Goal: Task Accomplishment & Management: Manage account settings

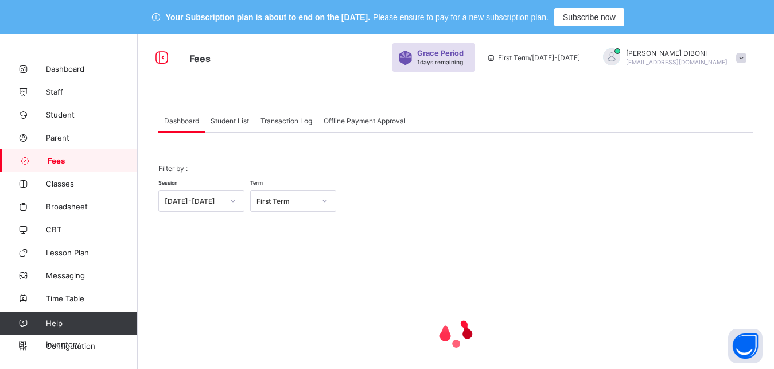
click at [219, 122] on span "Student List" at bounding box center [230, 120] width 38 height 9
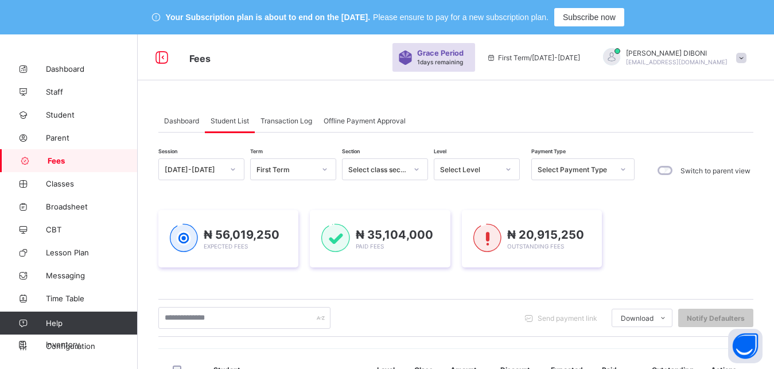
click at [469, 170] on div "Select Level" at bounding box center [469, 169] width 59 height 9
click at [470, 115] on div "Dashboard Student List Transaction Log Offline Payment Approval" at bounding box center [455, 121] width 595 height 24
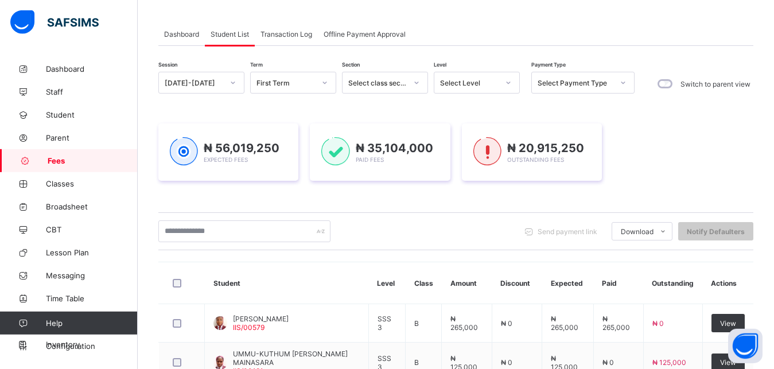
scroll to position [88, 0]
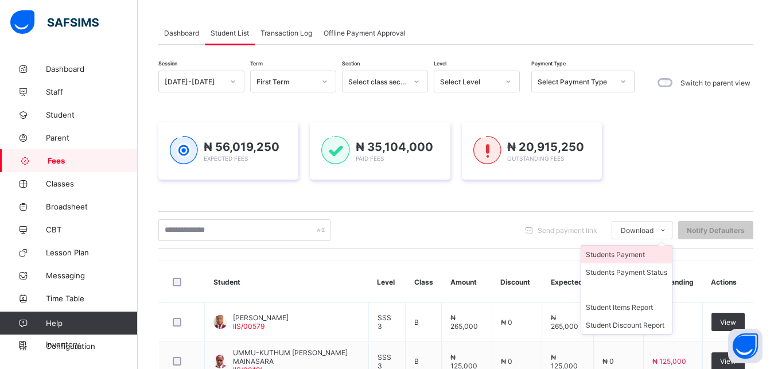
click at [644, 255] on li "Students Payment" at bounding box center [626, 255] width 91 height 18
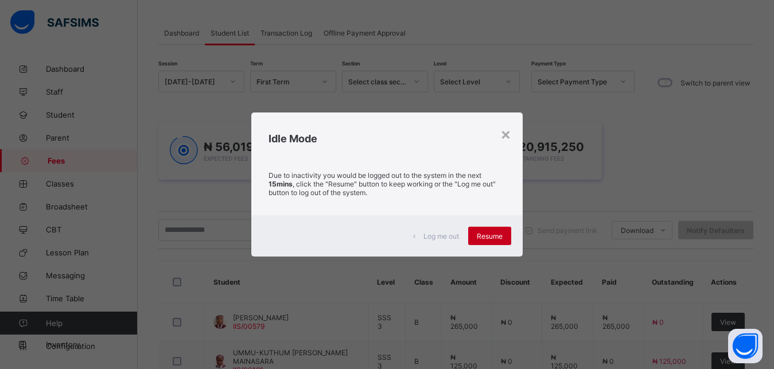
click at [496, 239] on span "Resume" at bounding box center [490, 236] width 26 height 9
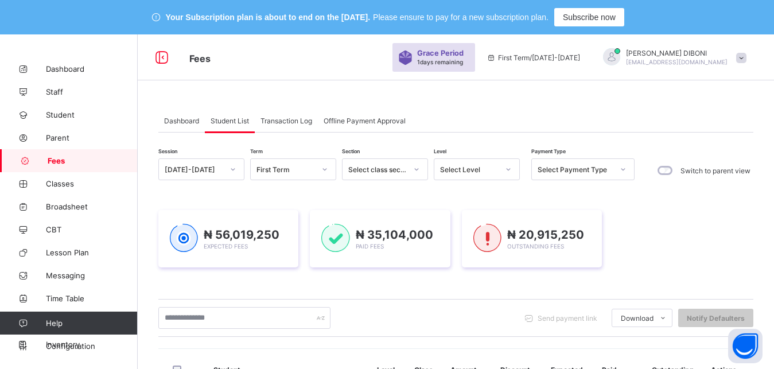
click at [462, 170] on div "Select Level" at bounding box center [469, 169] width 59 height 9
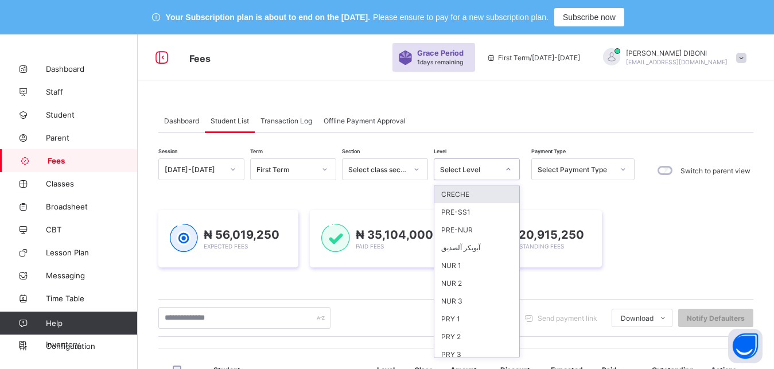
click at [462, 170] on div "Select Level" at bounding box center [469, 169] width 59 height 9
click at [469, 279] on div "NUR 2" at bounding box center [476, 283] width 85 height 18
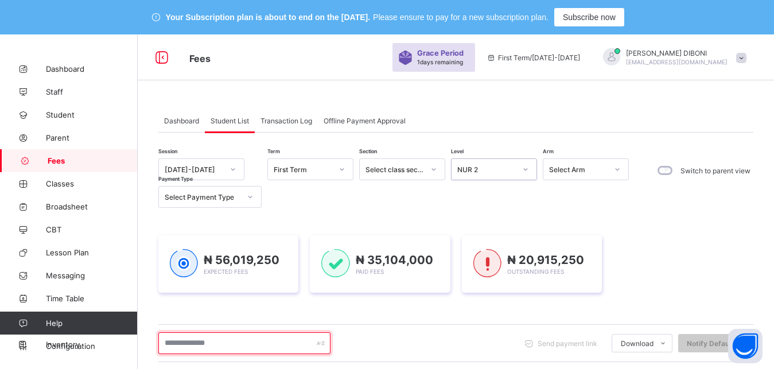
click at [249, 339] on input "text" at bounding box center [244, 343] width 172 height 22
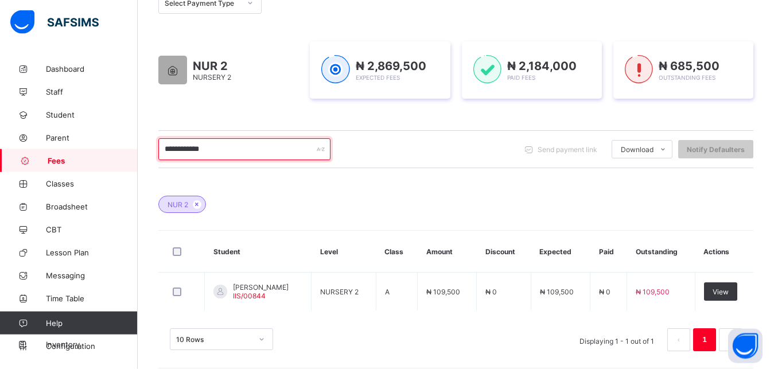
scroll to position [205, 0]
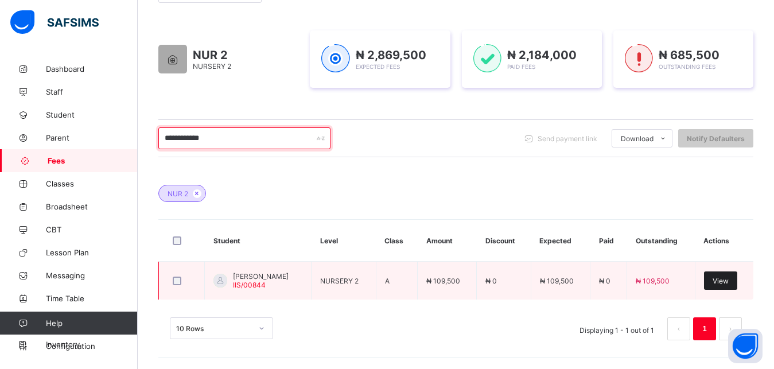
type input "**********"
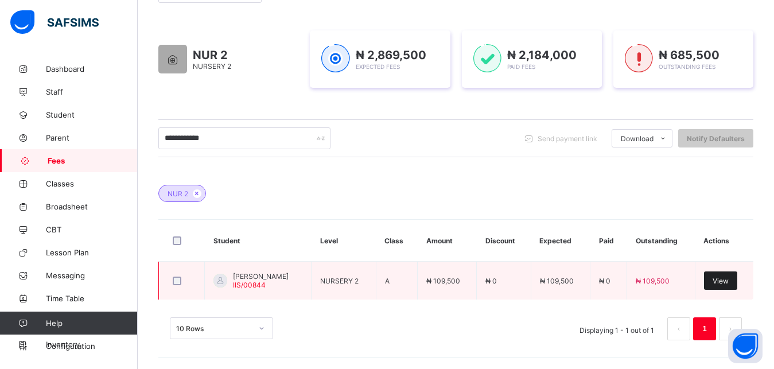
click at [729, 277] on span "View" at bounding box center [721, 281] width 16 height 9
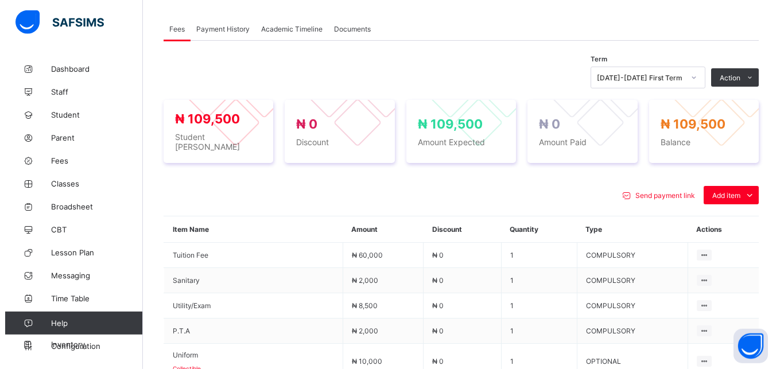
scroll to position [380, 0]
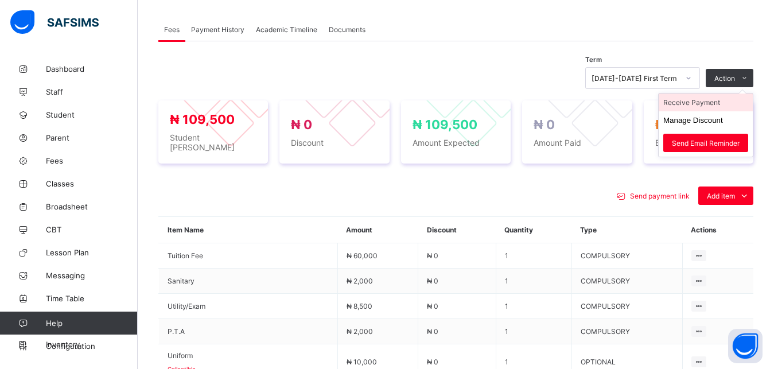
click at [718, 102] on li "Receive Payment" at bounding box center [706, 103] width 94 height 18
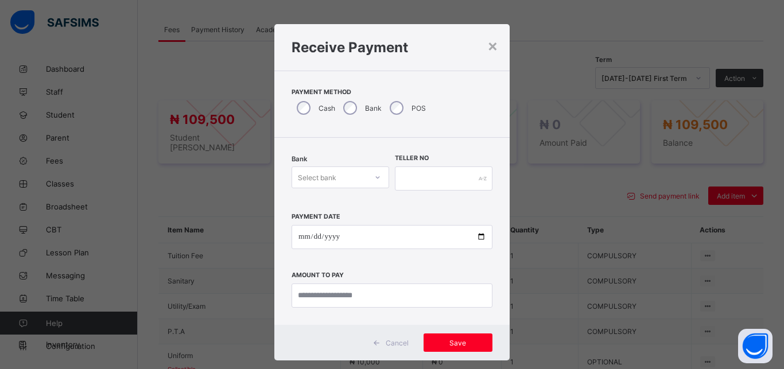
click at [338, 183] on div "Select bank" at bounding box center [329, 177] width 75 height 16
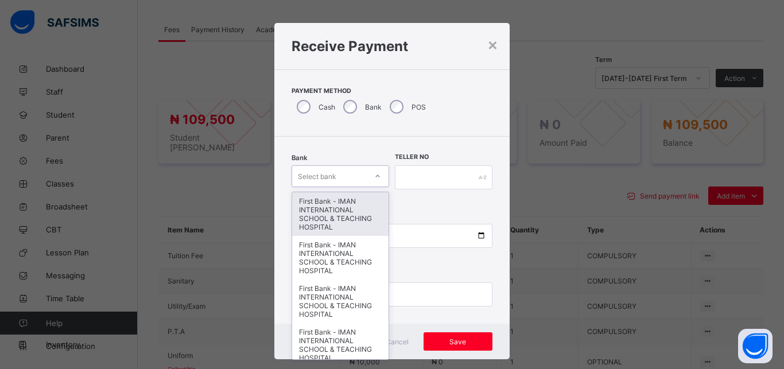
scroll to position [6, 0]
click at [334, 211] on div "First Bank - IMAN INTERNATIONAL SCHOOL & TEACHING HOSPITAL" at bounding box center [340, 214] width 96 height 44
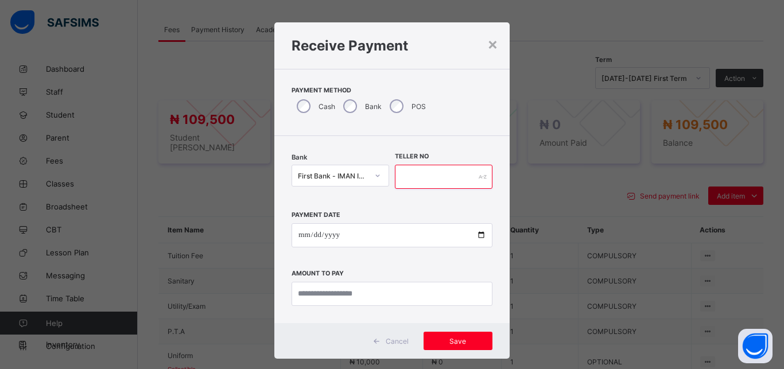
click at [400, 180] on input "text" at bounding box center [444, 177] width 98 height 24
type input "*****"
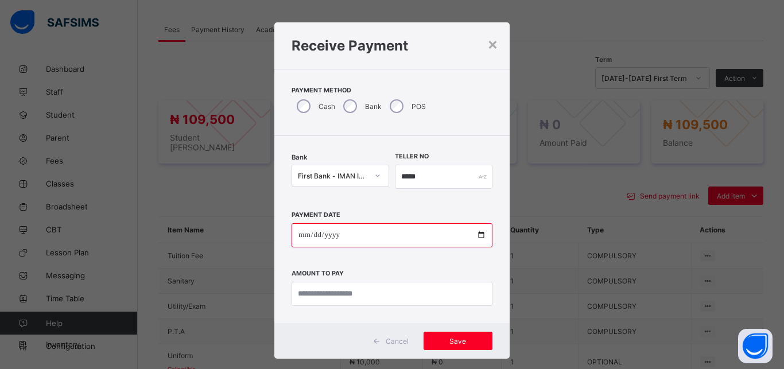
click at [473, 235] on input "date" at bounding box center [392, 235] width 201 height 24
type input "**********"
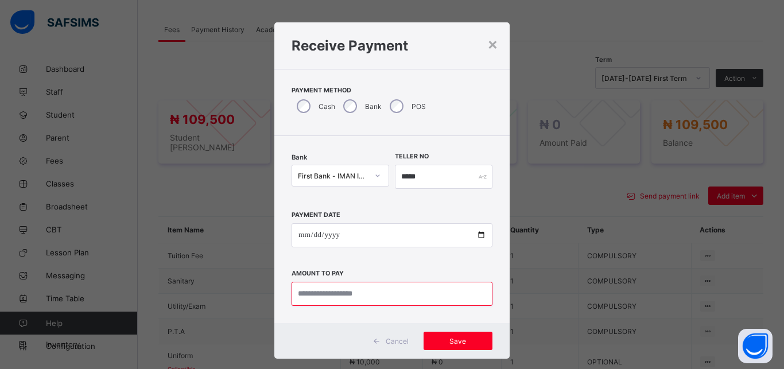
click at [374, 288] on input "currency" at bounding box center [392, 294] width 201 height 24
type input "*********"
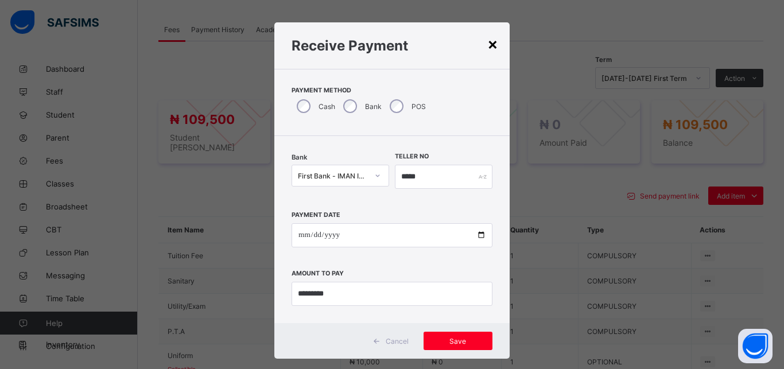
click at [487, 44] on div "×" at bounding box center [492, 44] width 11 height 20
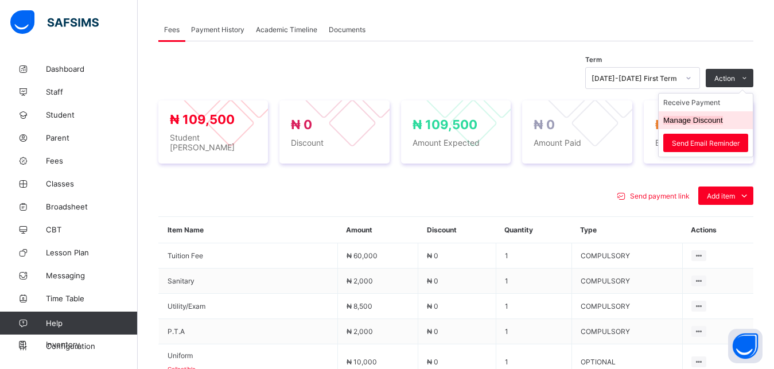
click at [713, 121] on button "Manage Discount" at bounding box center [693, 120] width 60 height 9
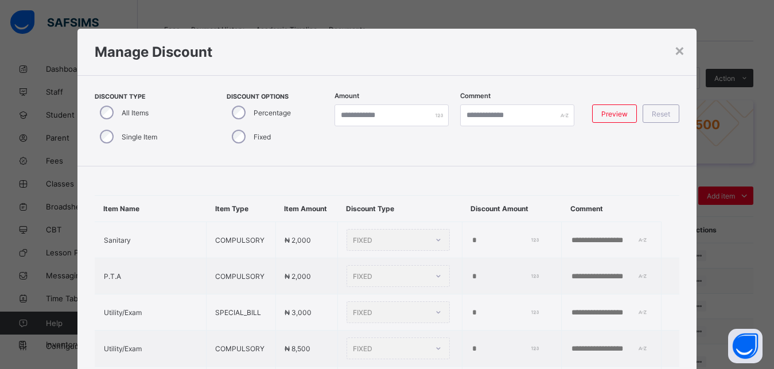
type input "*"
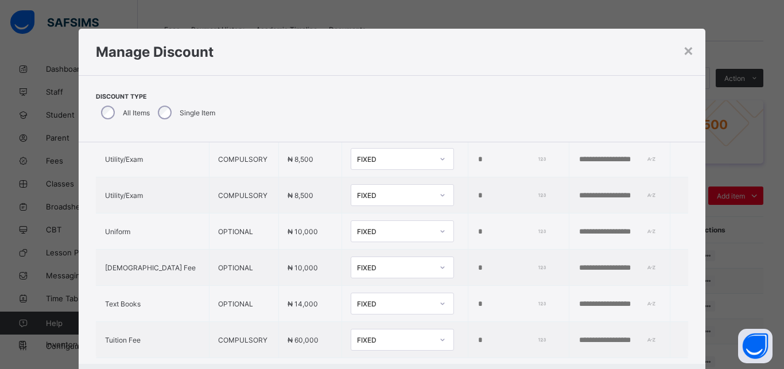
scroll to position [155, 0]
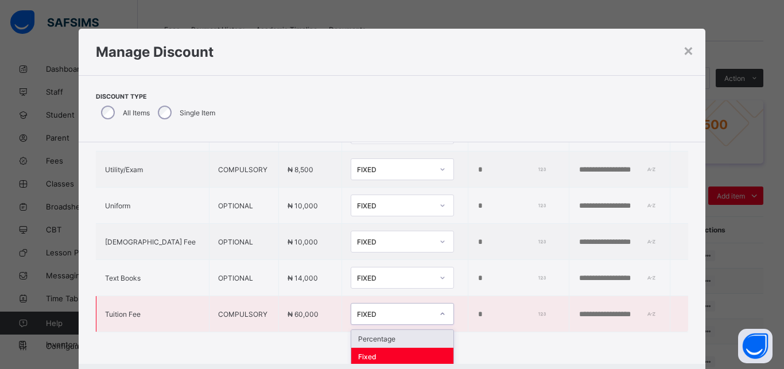
click at [364, 317] on div "FIXED" at bounding box center [395, 314] width 76 height 9
click at [366, 341] on div "Percentage" at bounding box center [402, 339] width 102 height 18
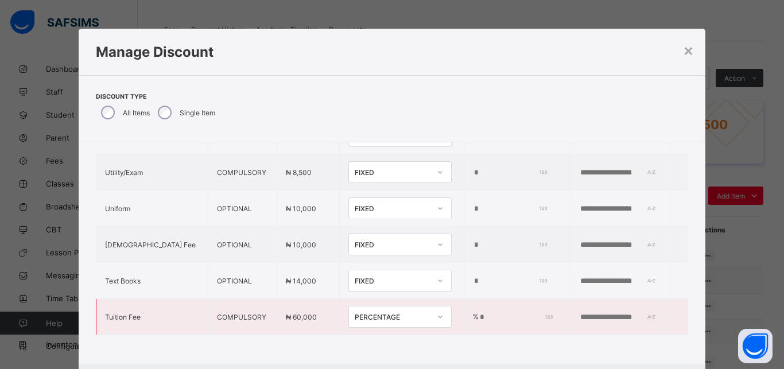
click at [479, 318] on input "*" at bounding box center [514, 317] width 71 height 9
type input "**"
click at [374, 247] on div "FIXED" at bounding box center [389, 244] width 80 height 16
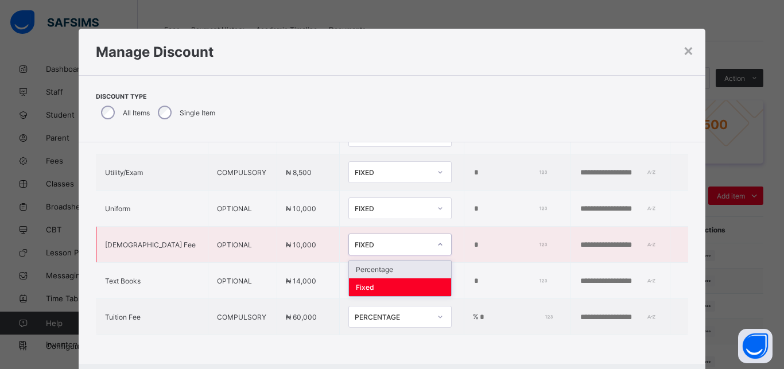
click at [371, 266] on div "Percentage" at bounding box center [400, 270] width 102 height 18
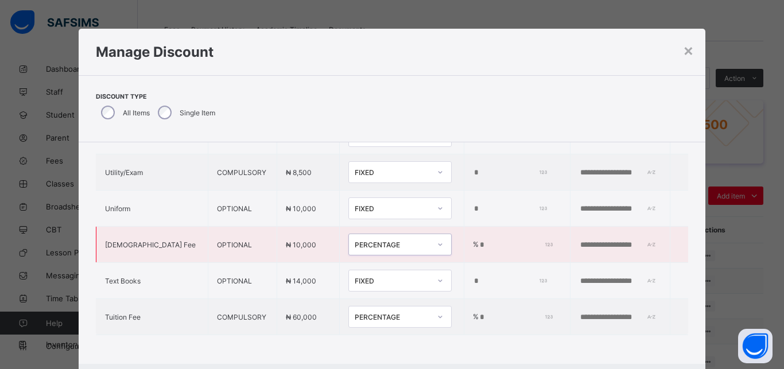
click at [479, 240] on input "*" at bounding box center [514, 244] width 71 height 9
type input "**"
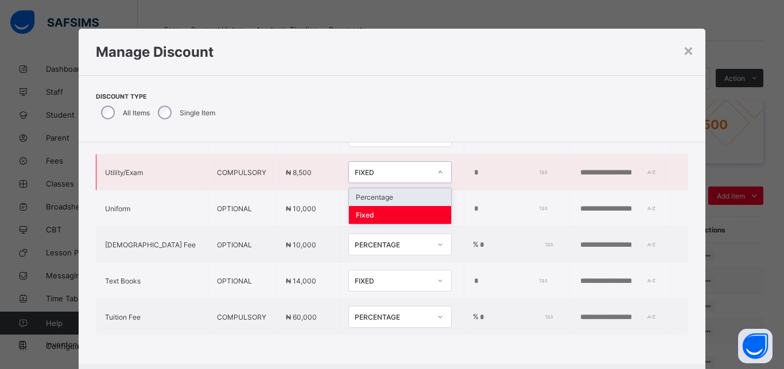
click at [364, 173] on div "FIXED" at bounding box center [393, 172] width 76 height 9
click at [365, 193] on div "Percentage" at bounding box center [400, 197] width 102 height 18
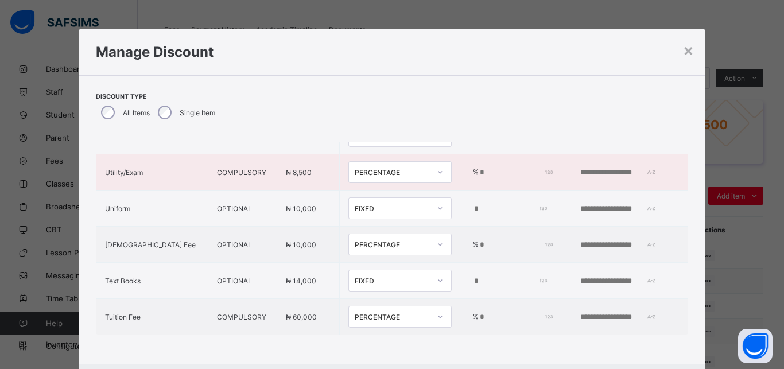
click at [479, 170] on input "*" at bounding box center [514, 172] width 71 height 9
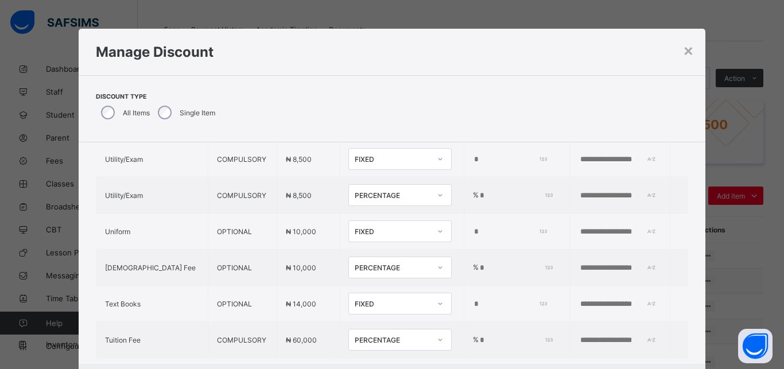
scroll to position [103, 0]
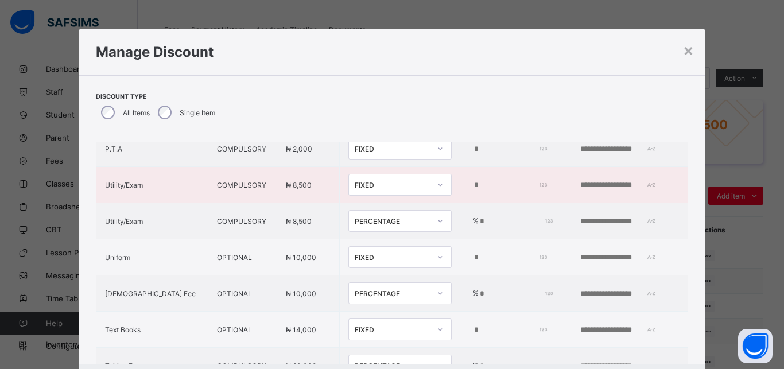
type input "***"
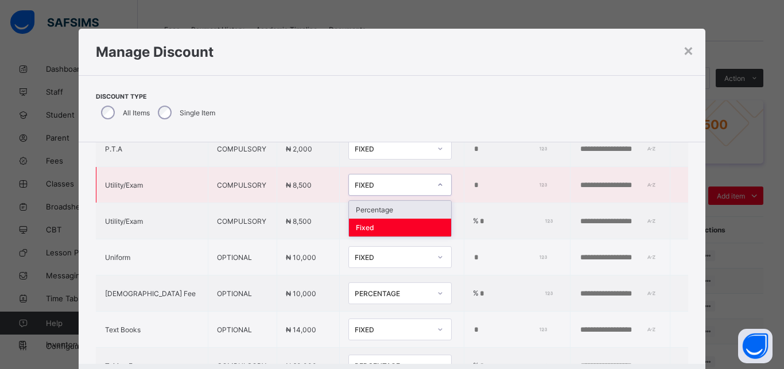
click at [375, 184] on div "FIXED" at bounding box center [393, 185] width 76 height 9
click at [372, 208] on div "Percentage" at bounding box center [400, 210] width 102 height 18
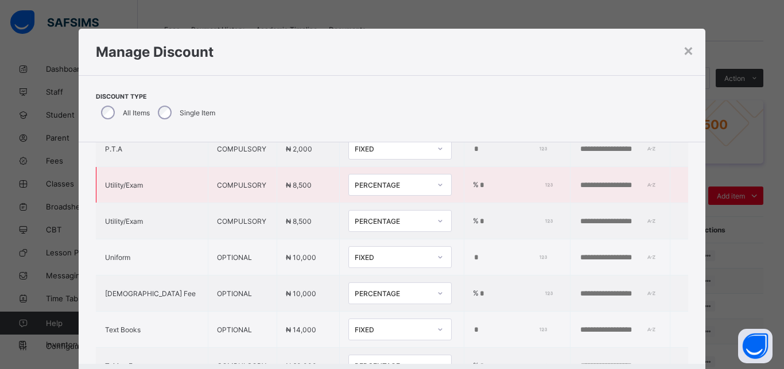
click at [479, 188] on input "*" at bounding box center [514, 185] width 71 height 9
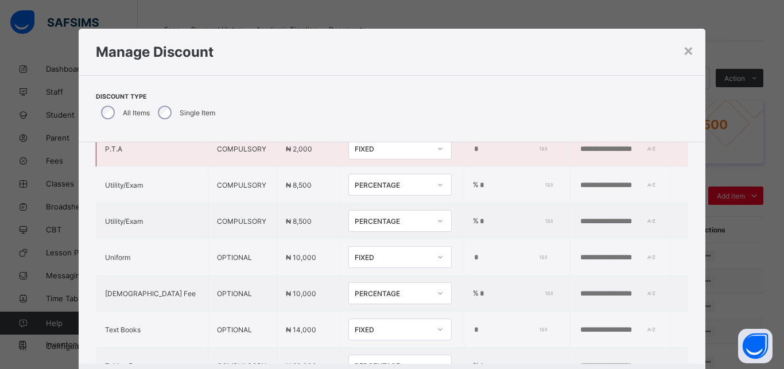
type input "***"
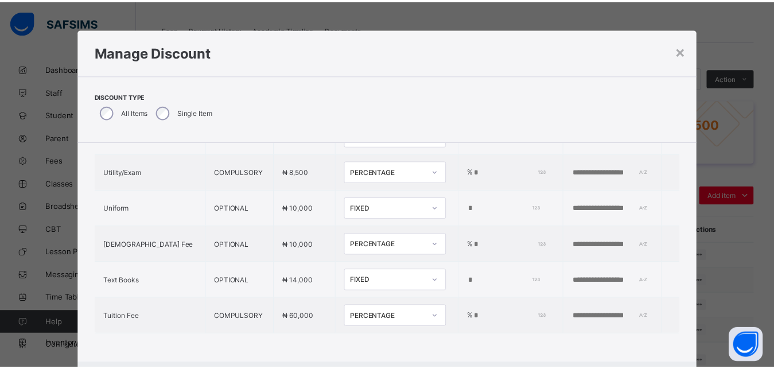
scroll to position [26, 0]
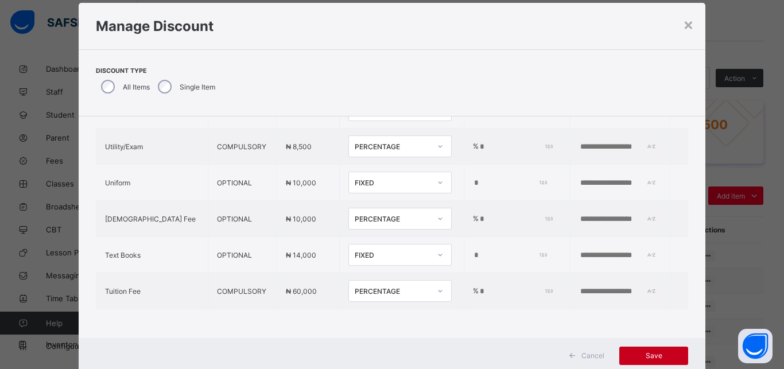
click at [646, 357] on span "Save" at bounding box center [654, 355] width 52 height 9
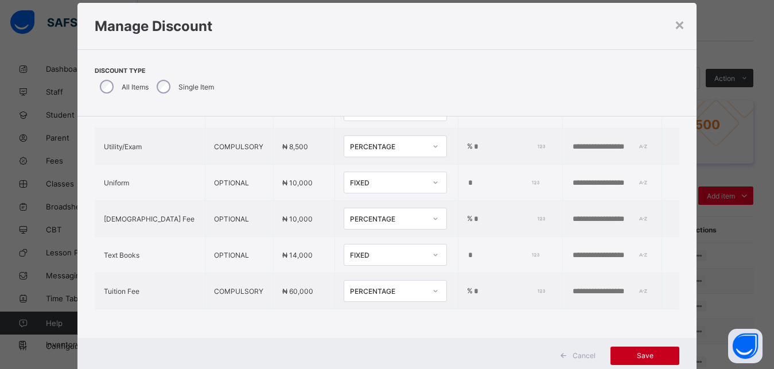
click at [646, 357] on span "Save" at bounding box center [645, 355] width 52 height 9
click at [678, 22] on div "×" at bounding box center [679, 24] width 11 height 20
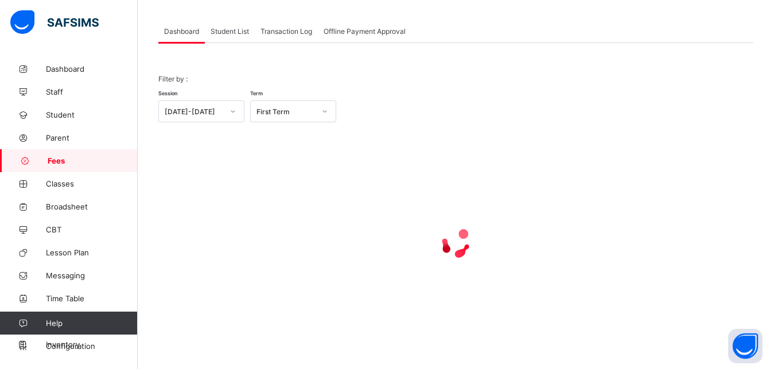
scroll to position [90, 0]
